Goal: Information Seeking & Learning: Learn about a topic

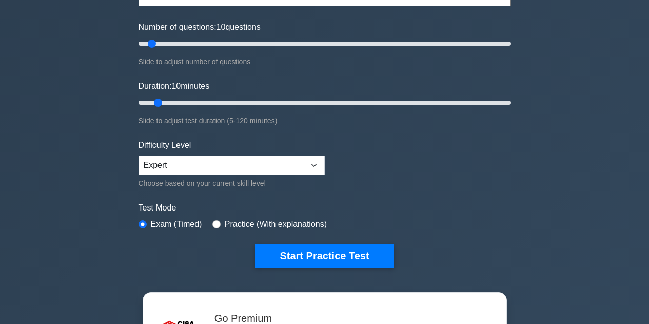
scroll to position [154, 0]
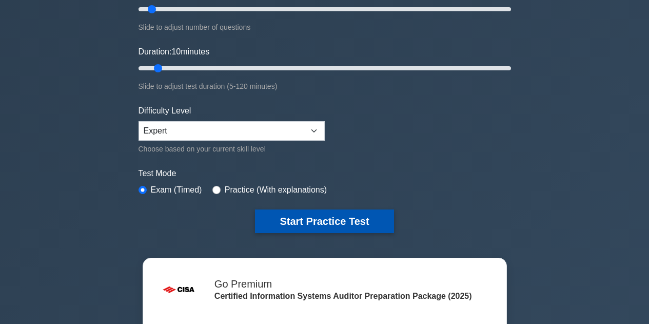
click at [327, 219] on button "Start Practice Test" at bounding box center [324, 221] width 138 height 24
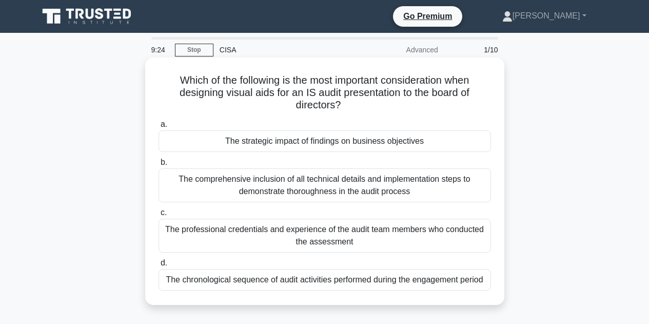
click at [344, 142] on div "The strategic impact of findings on business objectives" at bounding box center [324, 141] width 332 height 22
click at [158, 128] on input "a. The strategic impact of findings on business objectives" at bounding box center [158, 124] width 0 height 7
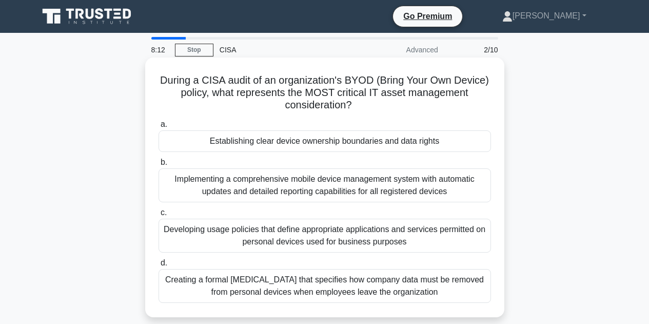
click at [284, 144] on div "Establishing clear device ownership boundaries and data rights" at bounding box center [324, 141] width 332 height 22
click at [158, 128] on input "a. Establishing clear device ownership boundaries and data rights" at bounding box center [158, 124] width 0 height 7
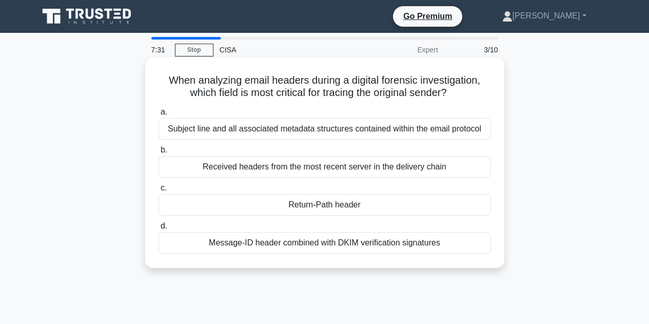
click at [312, 208] on div "Return-Path header" at bounding box center [324, 205] width 332 height 22
click at [158, 191] on input "c. Return-Path header" at bounding box center [158, 188] width 0 height 7
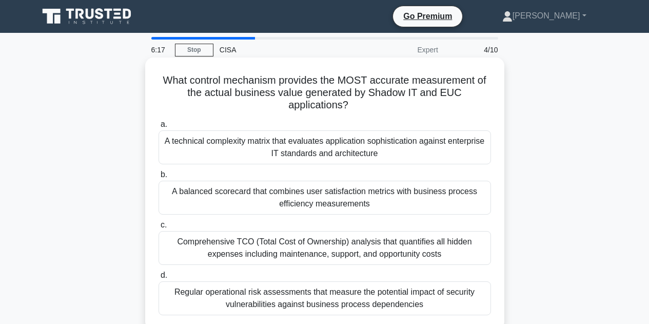
click at [265, 200] on div "A balanced scorecard that combines user satisfaction metrics with business proc…" at bounding box center [324, 197] width 332 height 34
click at [158, 178] on input "b. A balanced scorecard that combines user satisfaction metrics with business p…" at bounding box center [158, 174] width 0 height 7
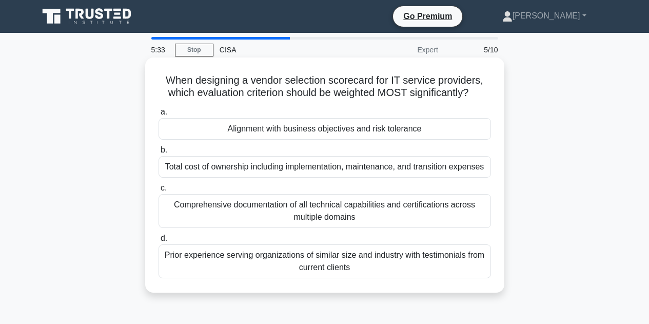
click at [280, 127] on div "Alignment with business objectives and risk tolerance" at bounding box center [324, 129] width 332 height 22
click at [158, 115] on input "a. Alignment with business objectives and risk tolerance" at bounding box center [158, 112] width 0 height 7
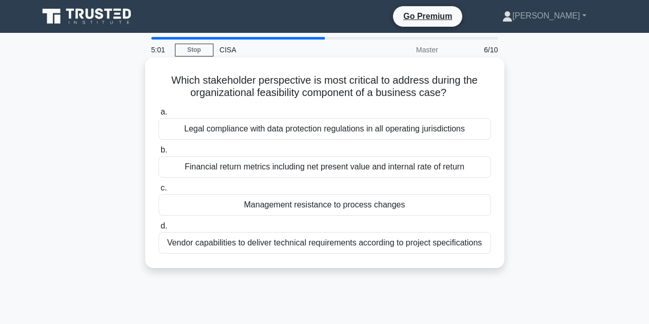
click at [279, 204] on div "Management resistance to process changes" at bounding box center [324, 205] width 332 height 22
click at [158, 191] on input "c. Management resistance to process changes" at bounding box center [158, 188] width 0 height 7
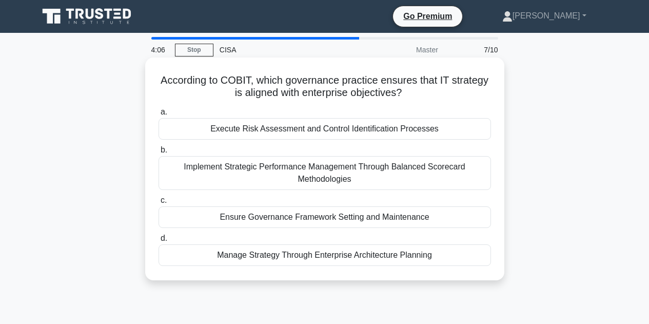
click at [238, 128] on div "Execute Risk Assessment and Control Identification Processes" at bounding box center [324, 129] width 332 height 22
click at [158, 115] on input "a. Execute Risk Assessment and Control Identification Processes" at bounding box center [158, 112] width 0 height 7
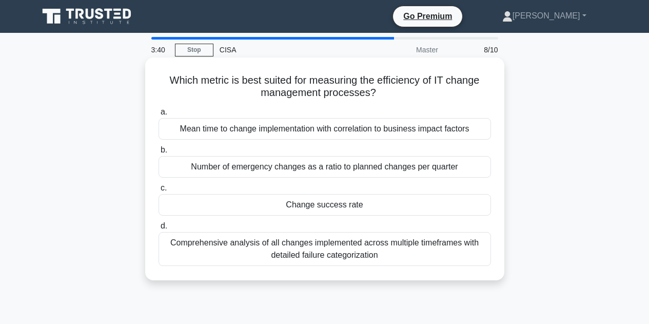
click at [333, 205] on div "Change success rate" at bounding box center [324, 205] width 332 height 22
click at [158, 191] on input "c. Change success rate" at bounding box center [158, 188] width 0 height 7
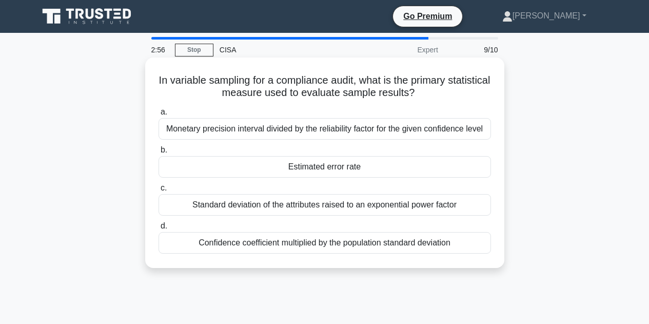
click at [302, 169] on div "Estimated error rate" at bounding box center [324, 167] width 332 height 22
click at [158, 153] on input "b. Estimated error rate" at bounding box center [158, 150] width 0 height 7
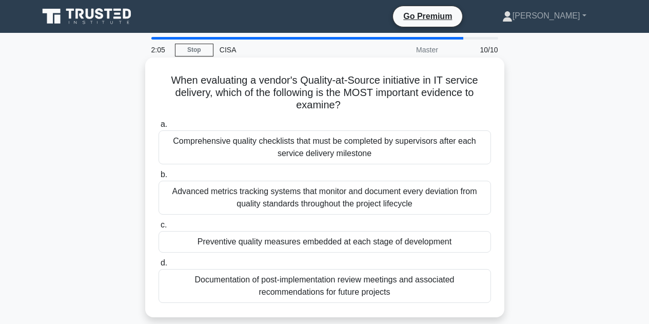
click at [207, 243] on div "Preventive quality measures embedded at each stage of development" at bounding box center [324, 242] width 332 height 22
click at [158, 228] on input "c. Preventive quality measures embedded at each stage of development" at bounding box center [158, 225] width 0 height 7
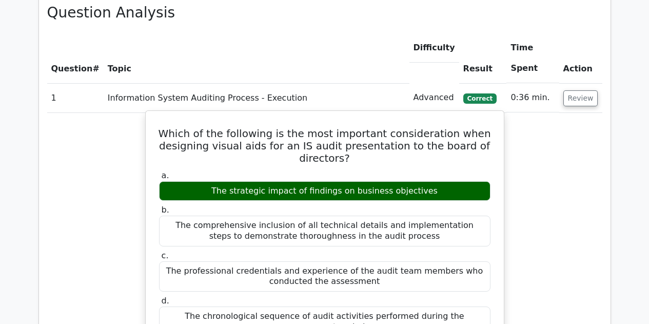
scroll to position [820, 0]
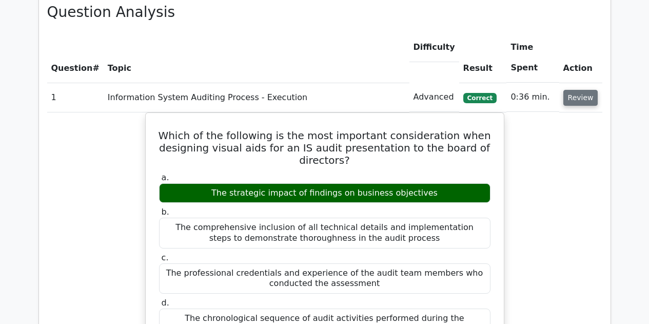
click at [585, 90] on button "Review" at bounding box center [580, 98] width 35 height 16
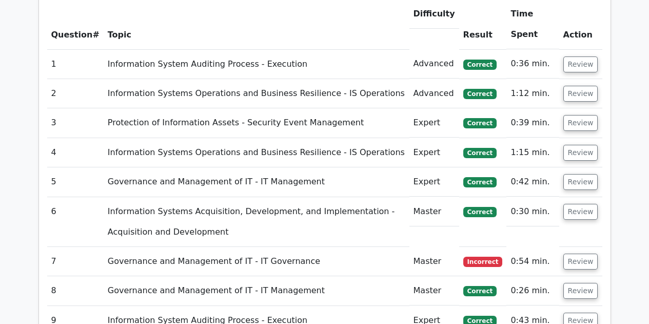
scroll to position [872, 0]
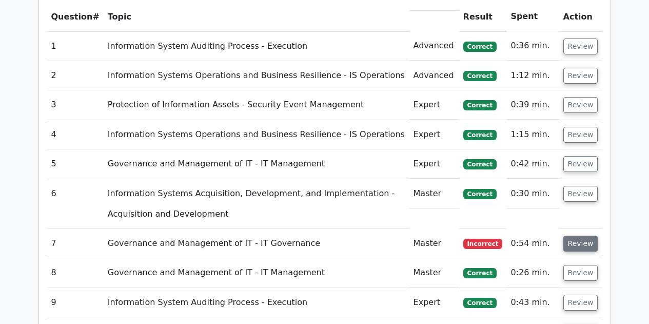
click at [584, 235] on button "Review" at bounding box center [580, 243] width 35 height 16
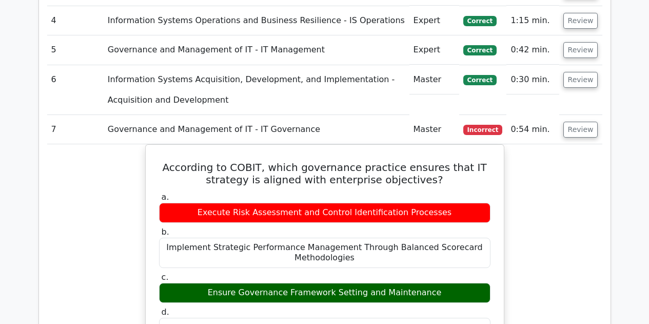
scroll to position [974, 0]
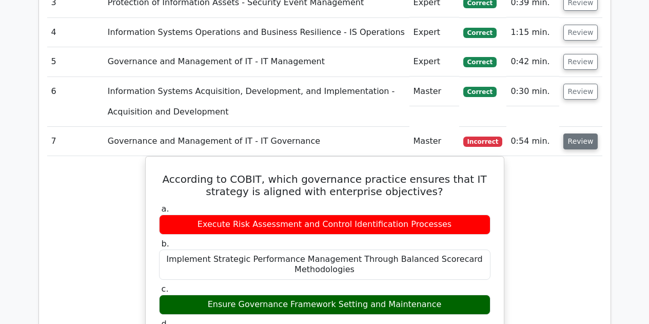
click at [578, 133] on button "Review" at bounding box center [580, 141] width 35 height 16
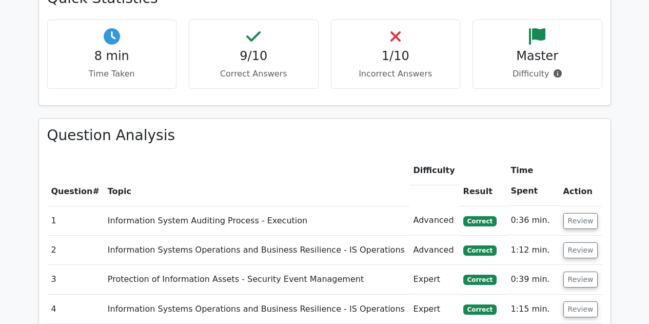
scroll to position [714, 0]
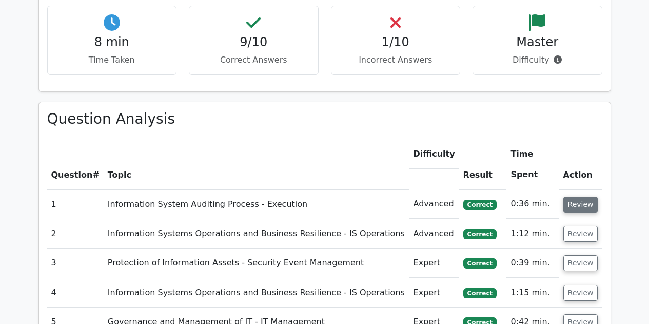
click at [576, 196] on button "Review" at bounding box center [580, 204] width 35 height 16
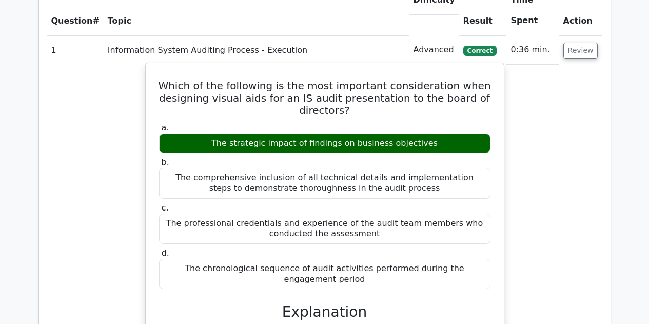
scroll to position [816, 0]
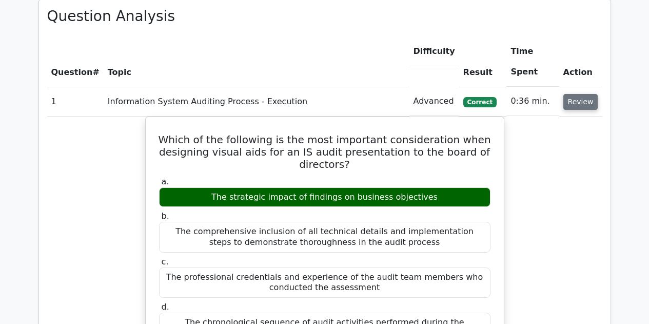
click at [579, 94] on button "Review" at bounding box center [580, 102] width 35 height 16
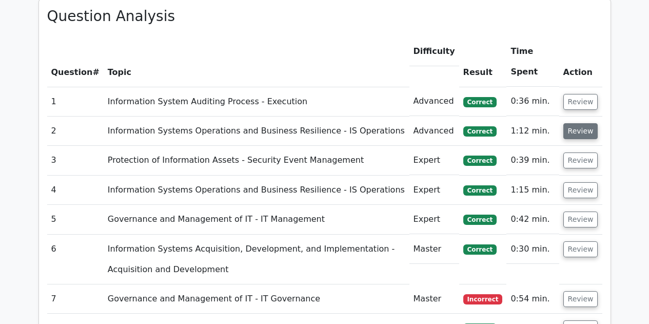
click at [575, 123] on button "Review" at bounding box center [580, 131] width 35 height 16
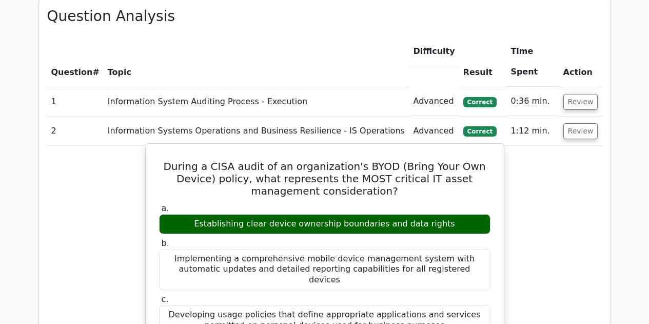
scroll to position [868, 0]
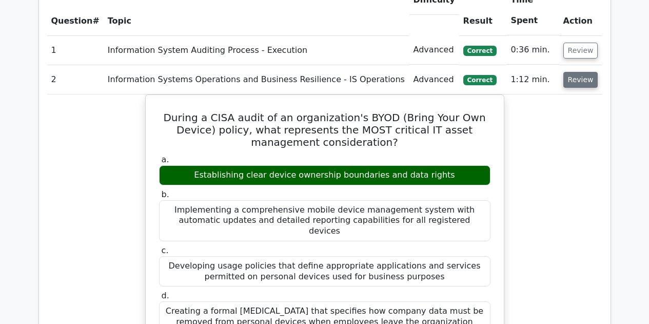
click at [582, 72] on button "Review" at bounding box center [580, 80] width 35 height 16
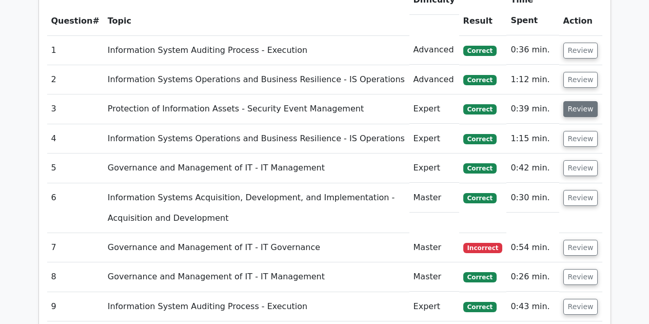
click at [589, 101] on button "Review" at bounding box center [580, 109] width 35 height 16
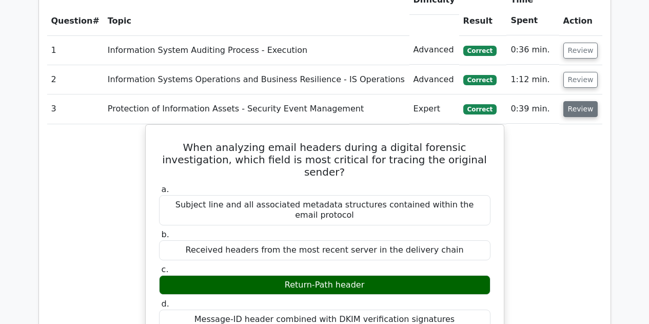
click at [579, 101] on button "Review" at bounding box center [580, 109] width 35 height 16
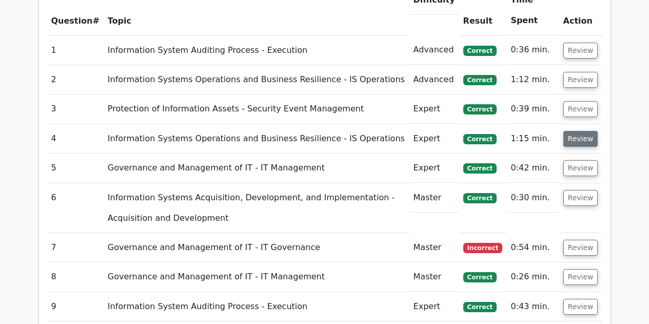
click at [584, 131] on button "Review" at bounding box center [580, 139] width 35 height 16
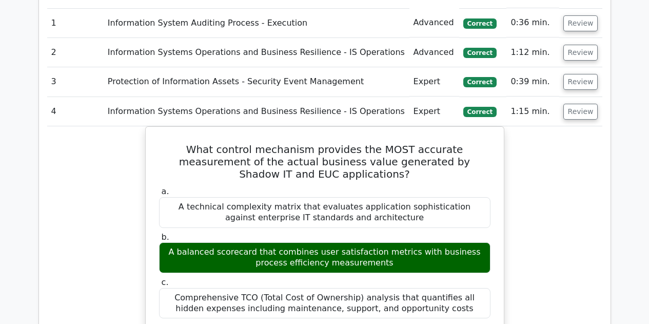
scroll to position [919, 0]
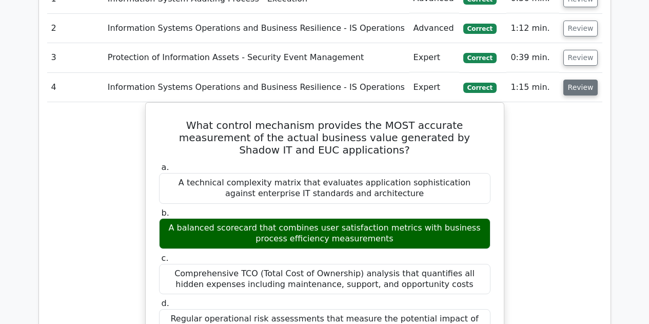
click at [574, 79] on button "Review" at bounding box center [580, 87] width 35 height 16
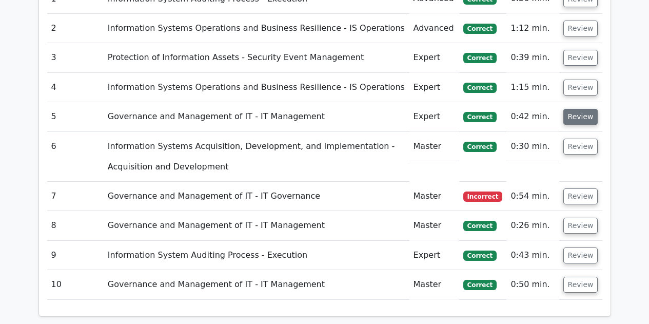
click at [580, 109] on button "Review" at bounding box center [580, 117] width 35 height 16
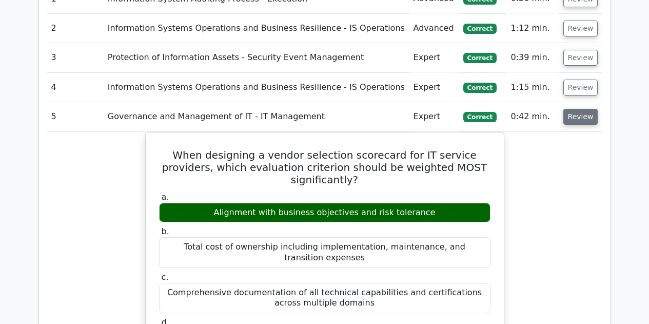
click at [585, 109] on button "Review" at bounding box center [580, 117] width 35 height 16
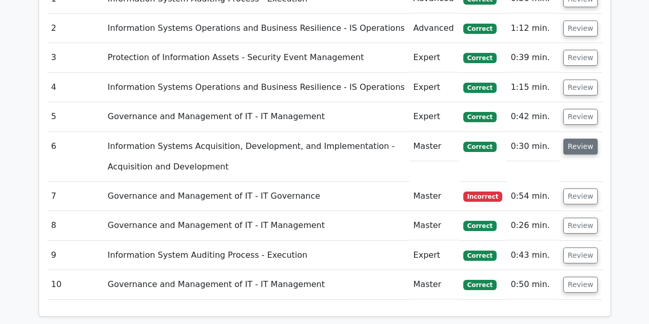
click at [579, 138] on button "Review" at bounding box center [580, 146] width 35 height 16
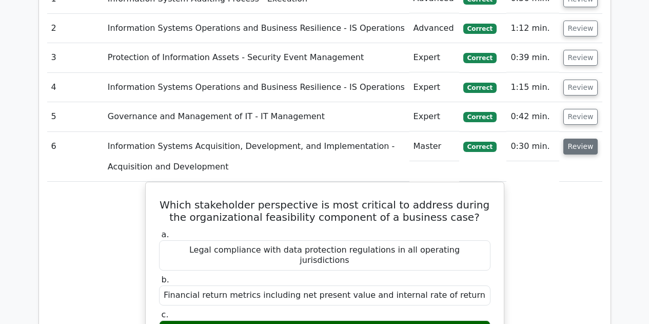
click at [576, 138] on button "Review" at bounding box center [580, 146] width 35 height 16
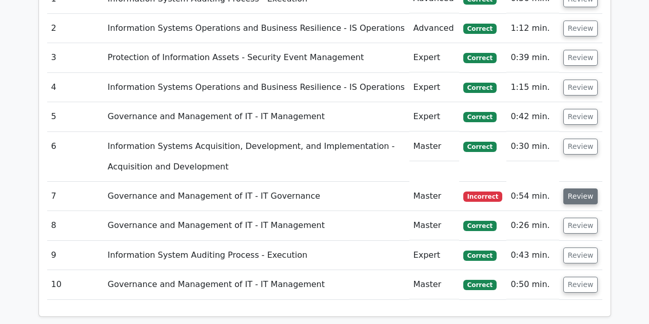
click at [580, 188] on button "Review" at bounding box center [580, 196] width 35 height 16
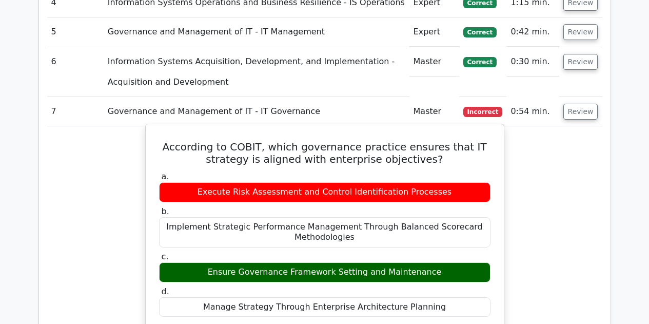
scroll to position [1021, 0]
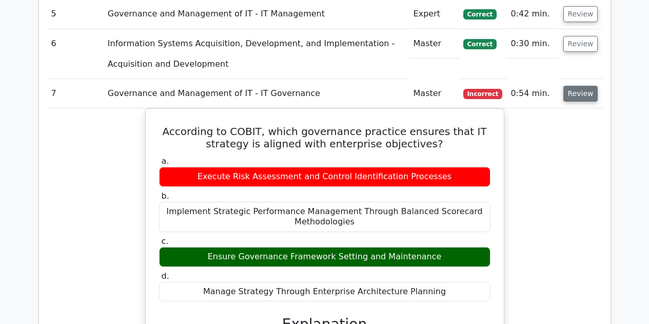
click at [579, 86] on button "Review" at bounding box center [580, 94] width 35 height 16
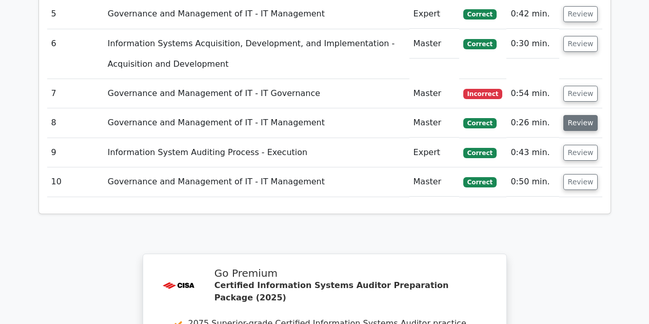
click at [573, 115] on button "Review" at bounding box center [580, 123] width 35 height 16
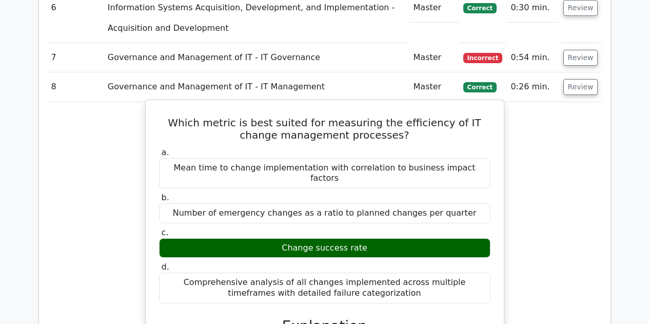
scroll to position [1073, 0]
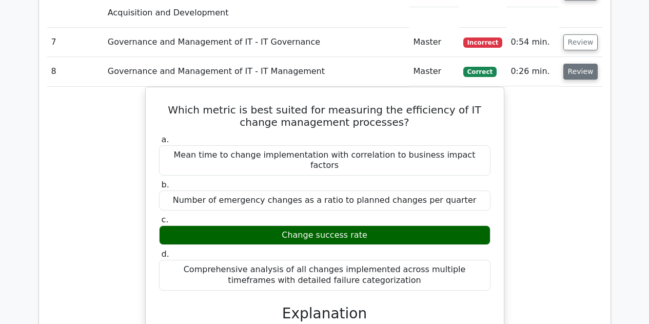
click at [575, 64] on button "Review" at bounding box center [580, 72] width 35 height 16
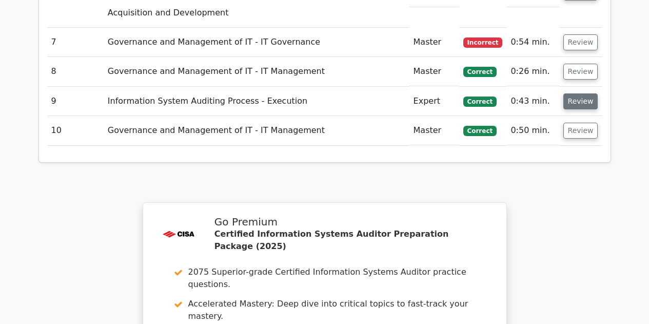
click at [575, 93] on button "Review" at bounding box center [580, 101] width 35 height 16
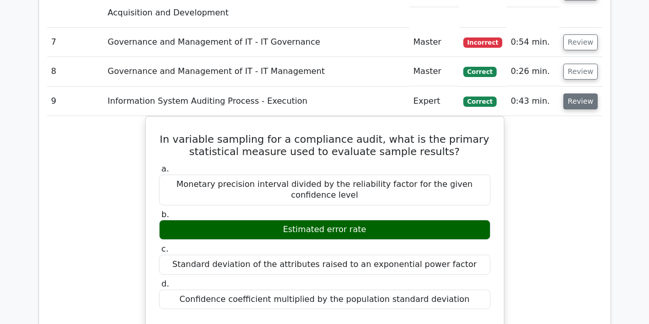
click at [581, 93] on button "Review" at bounding box center [580, 101] width 35 height 16
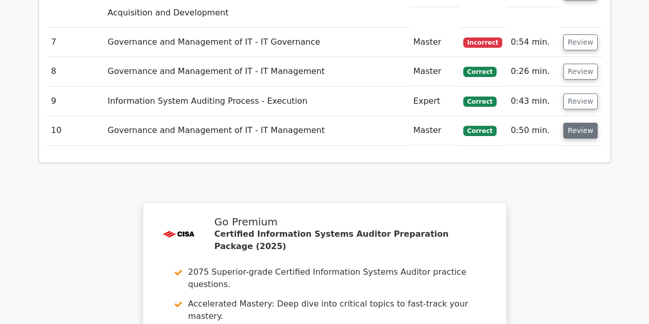
click at [577, 123] on button "Review" at bounding box center [580, 131] width 35 height 16
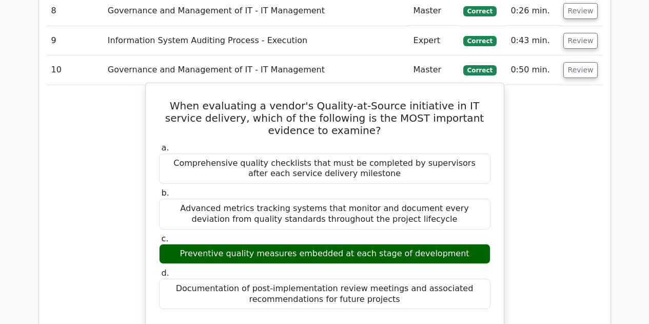
scroll to position [1124, 0]
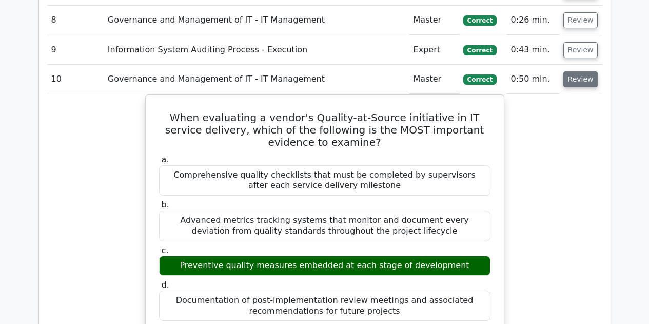
click at [578, 71] on button "Review" at bounding box center [580, 79] width 35 height 16
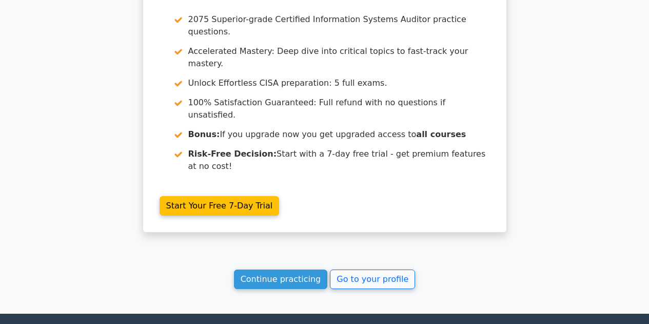
scroll to position [1338, 0]
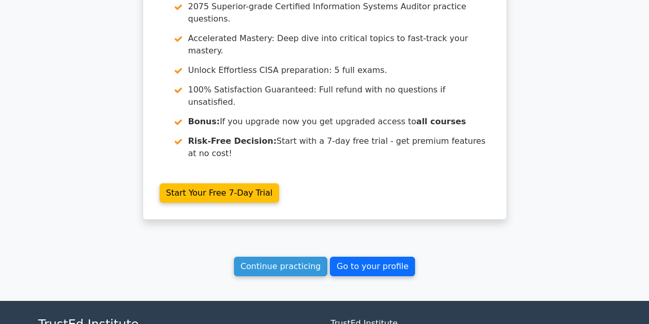
click at [362, 256] on link "Go to your profile" at bounding box center [372, 265] width 85 height 19
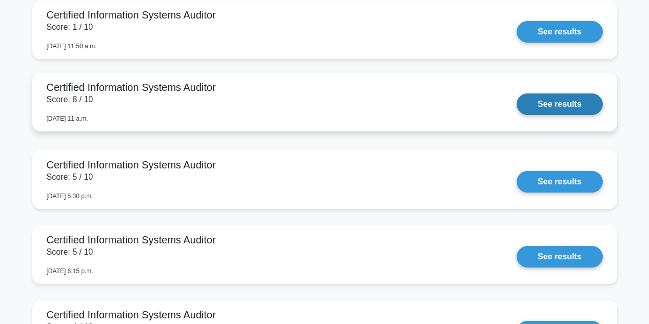
scroll to position [2307, 0]
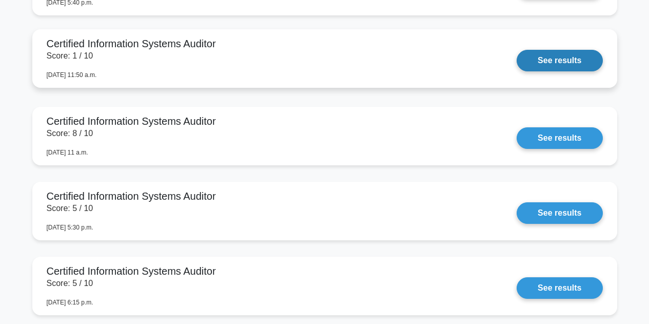
click at [549, 61] on link "See results" at bounding box center [559, 61] width 86 height 22
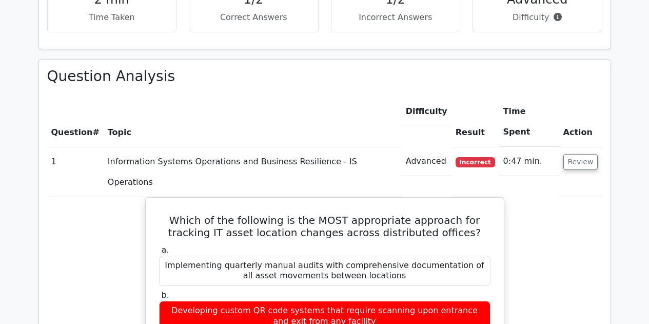
scroll to position [461, 0]
